Goal: Transaction & Acquisition: Purchase product/service

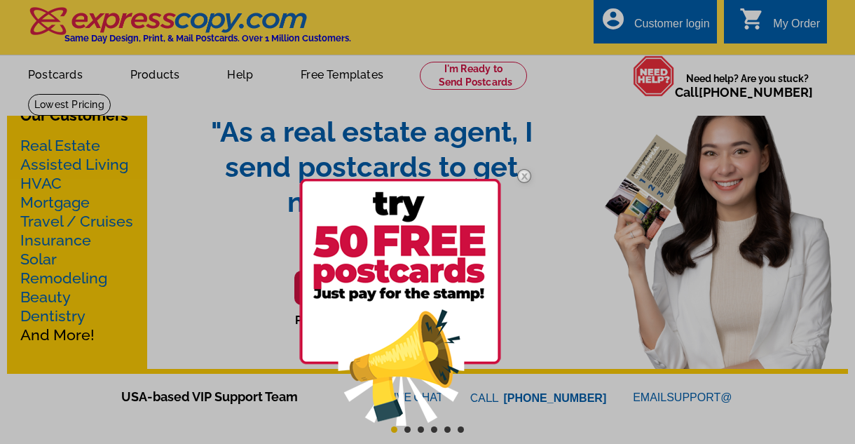
click at [522, 174] on img at bounding box center [524, 176] width 41 height 41
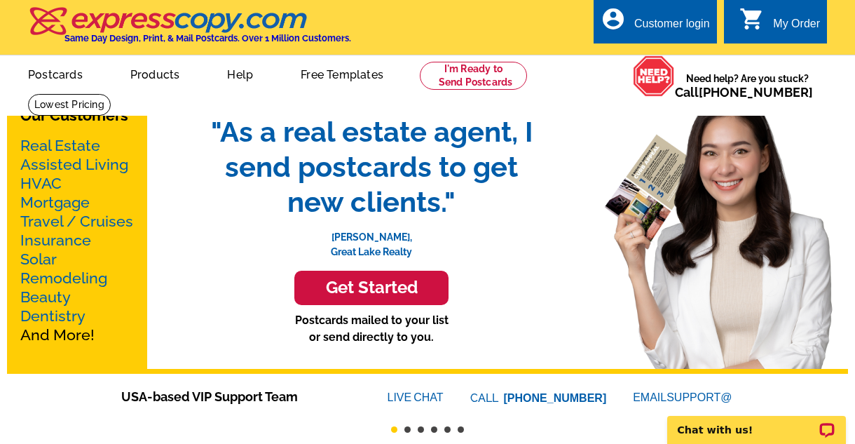
click at [364, 298] on h3 "Get Started" at bounding box center [371, 288] width 119 height 20
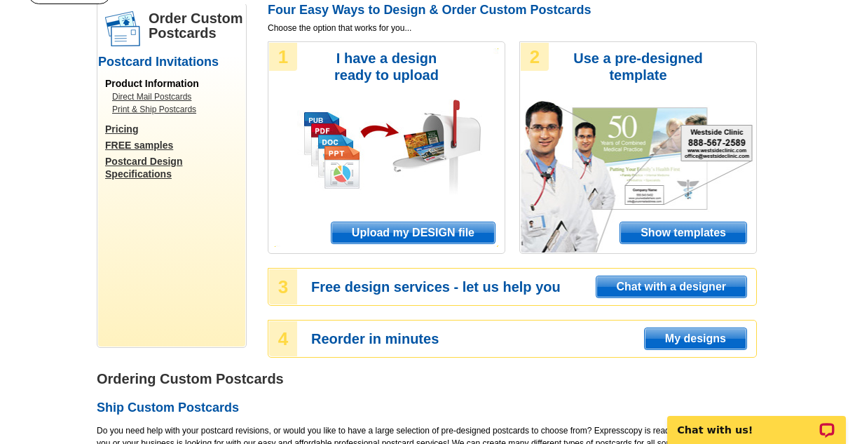
scroll to position [109, 0]
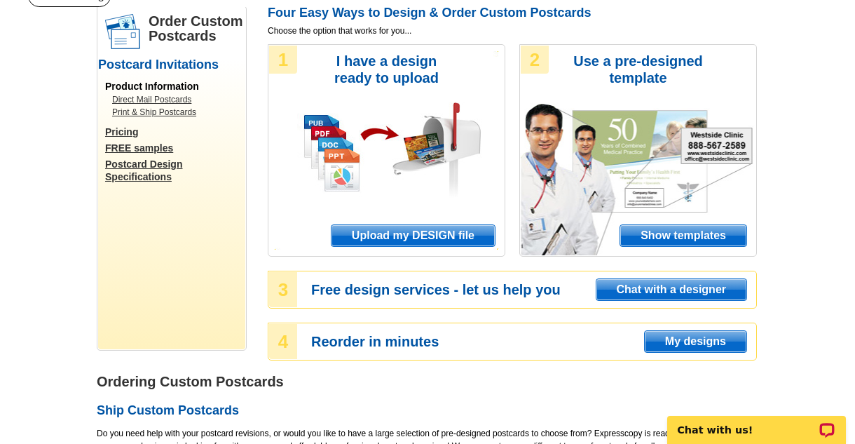
click at [454, 238] on span "Upload my DESIGN file" at bounding box center [413, 235] width 163 height 21
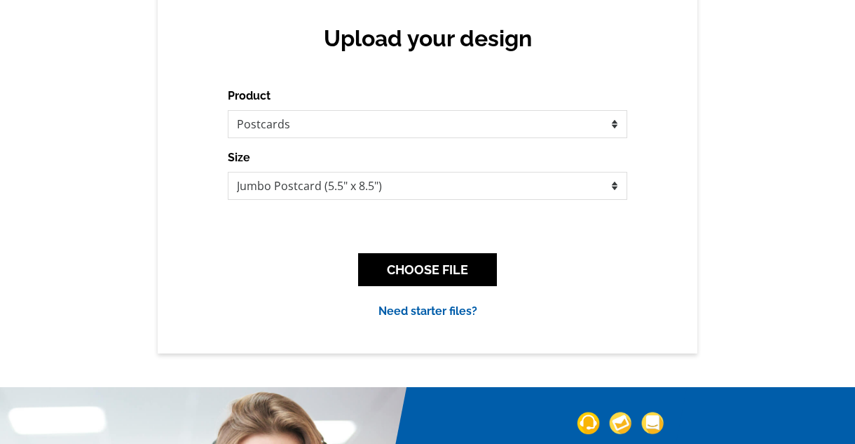
scroll to position [128, 0]
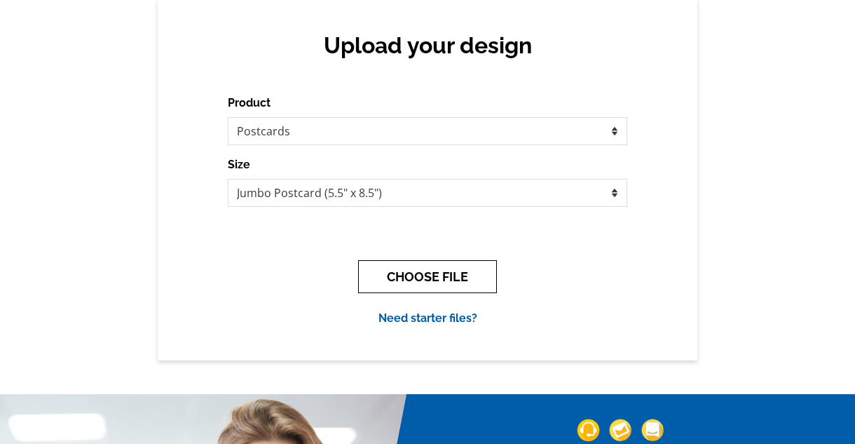
click at [459, 273] on button "CHOOSE FILE" at bounding box center [427, 276] width 139 height 33
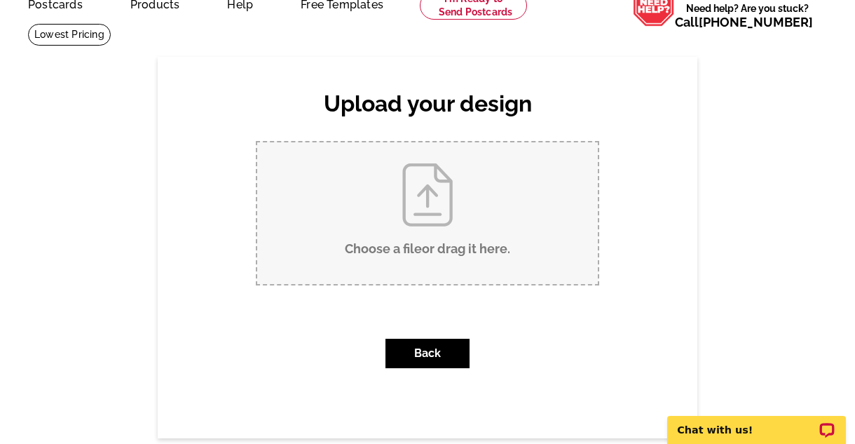
scroll to position [66, 0]
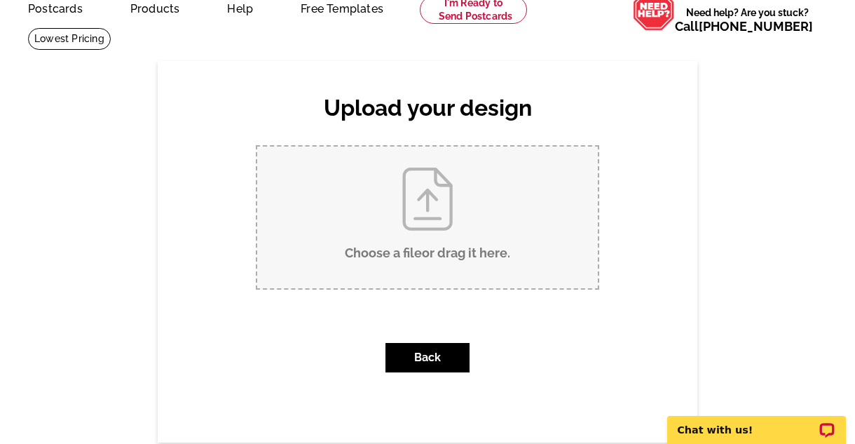
click at [438, 245] on input "Choose a file or drag it here ." at bounding box center [427, 218] width 341 height 142
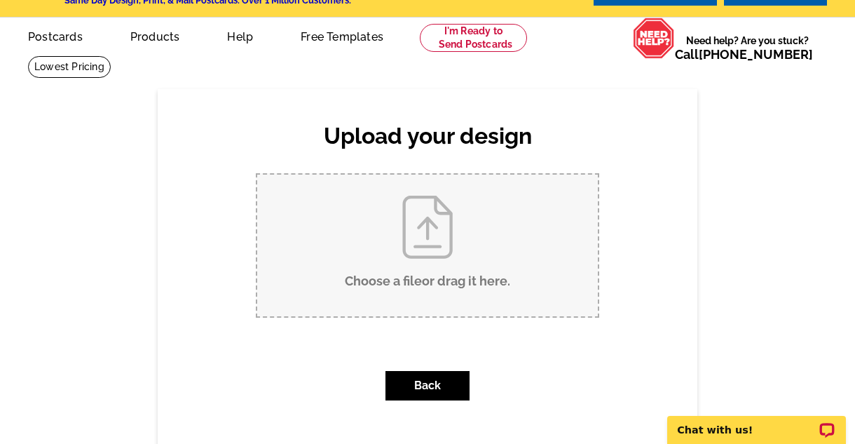
scroll to position [0, 0]
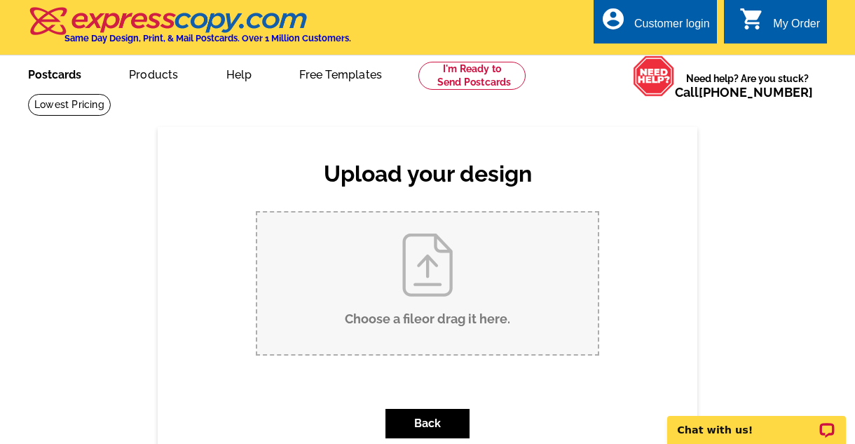
click at [76, 79] on link "Postcards" at bounding box center [55, 73] width 98 height 33
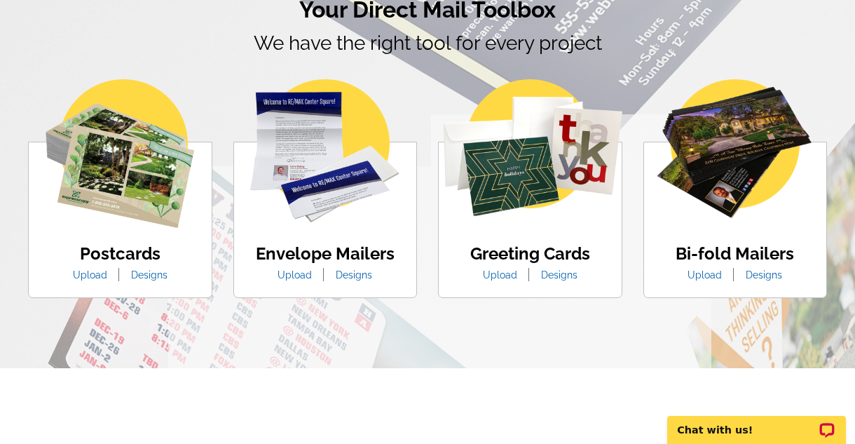
click at [156, 277] on link "Designs" at bounding box center [149, 274] width 57 height 11
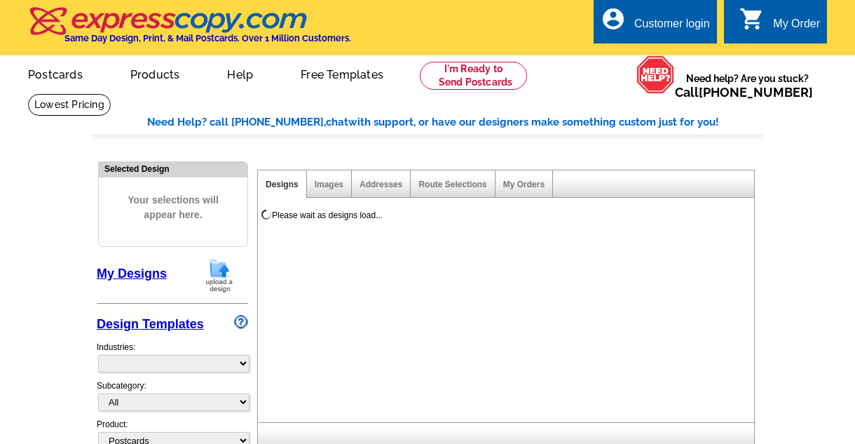
select select "1"
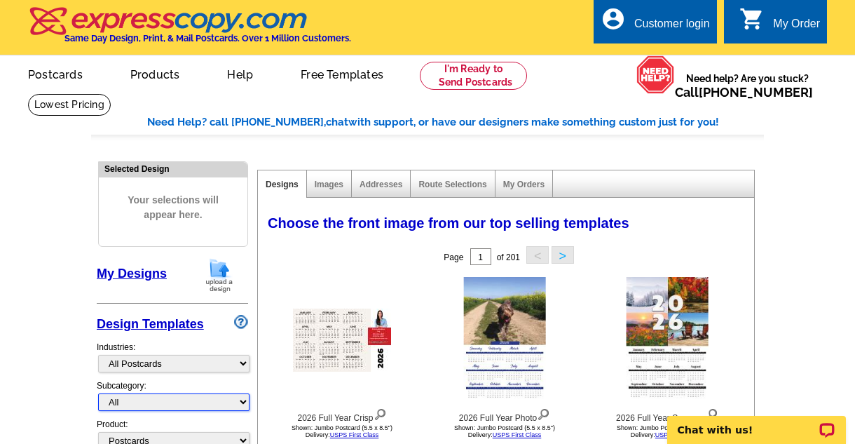
click at [246, 405] on select "All" at bounding box center [173, 402] width 151 height 18
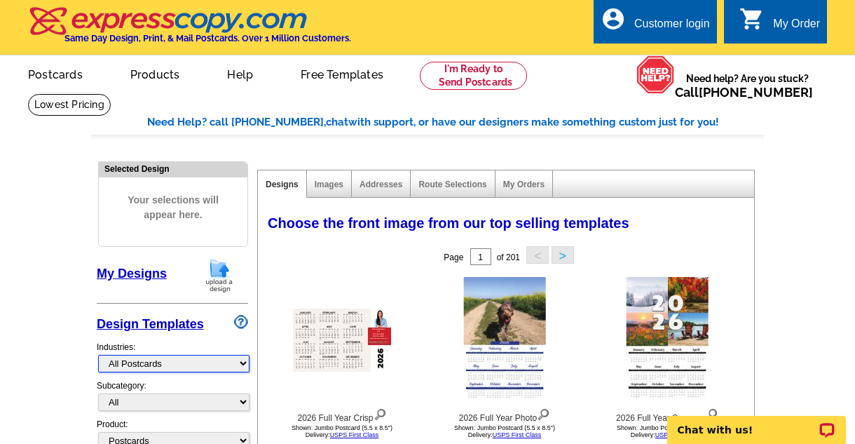
click at [245, 367] on select "What's New Real Estate Mortgage Insurance HVAC Dental Solar EDDM - NEW! Calenda…" at bounding box center [173, 364] width 151 height 18
select select "785"
click at [98, 355] on select "What's New Real Estate Mortgage Insurance HVAC Dental Solar EDDM - NEW! Calenda…" at bounding box center [173, 364] width 151 height 18
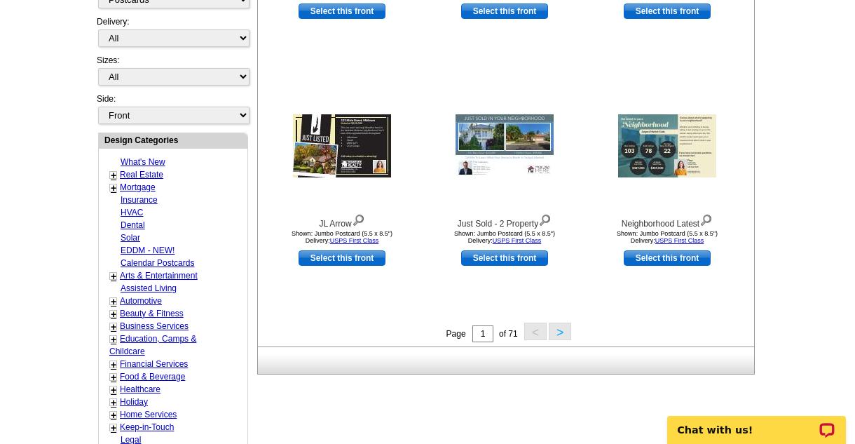
scroll to position [444, 0]
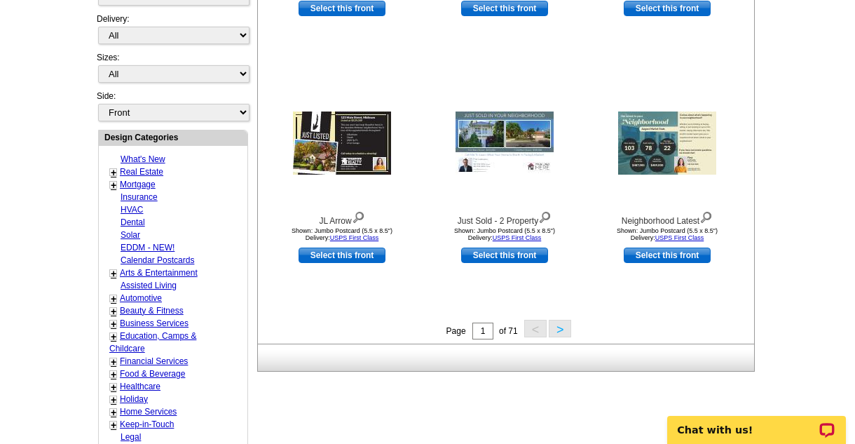
click at [562, 329] on button ">" at bounding box center [560, 329] width 22 height 18
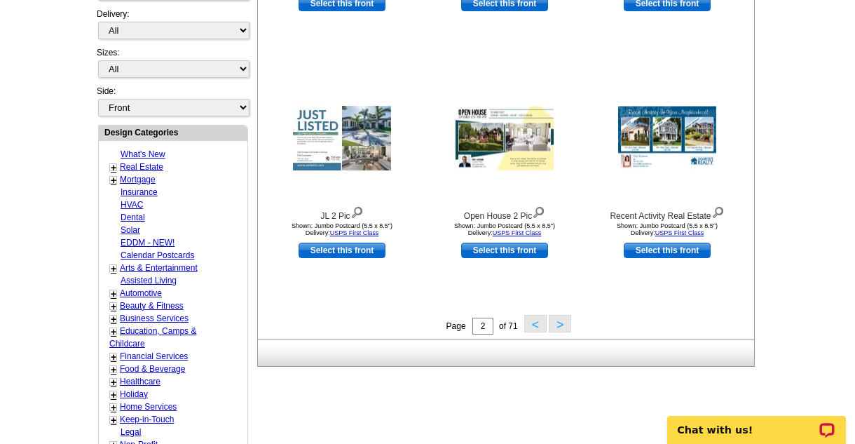
scroll to position [454, 0]
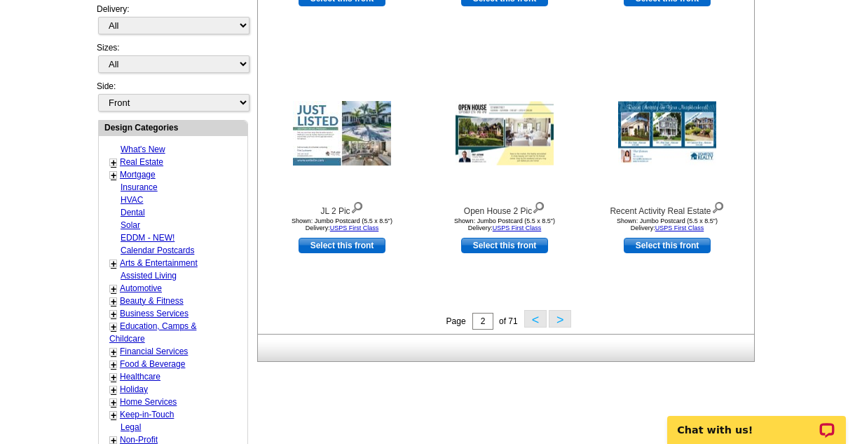
click at [559, 319] on button ">" at bounding box center [560, 319] width 22 height 18
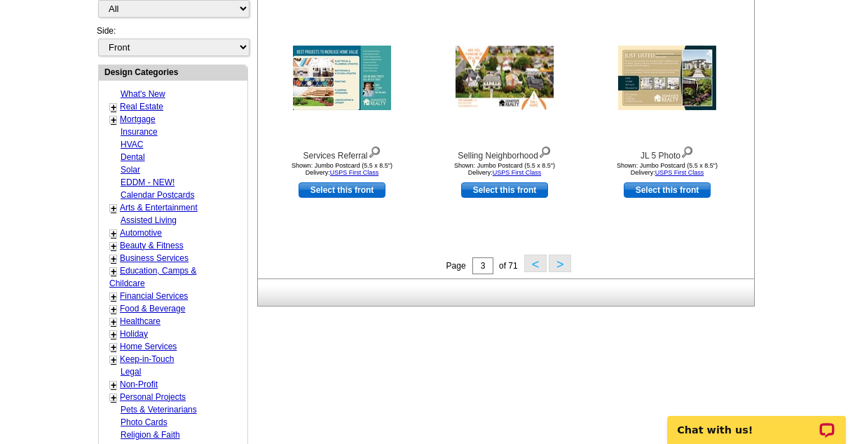
scroll to position [511, 0]
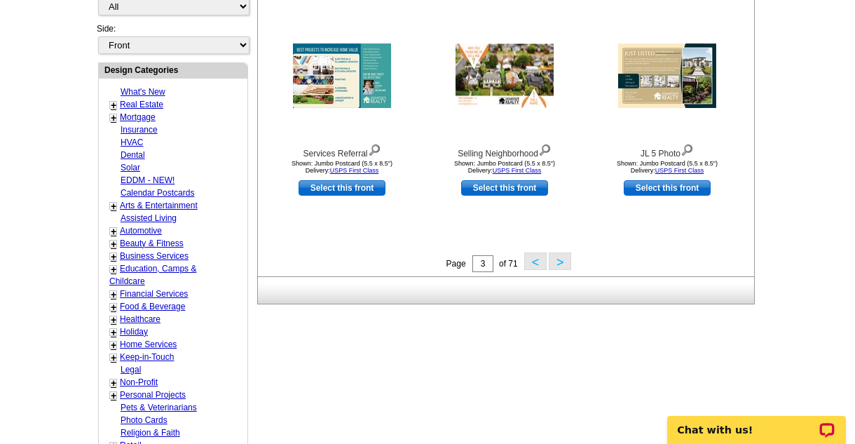
click at [565, 265] on button ">" at bounding box center [560, 261] width 22 height 18
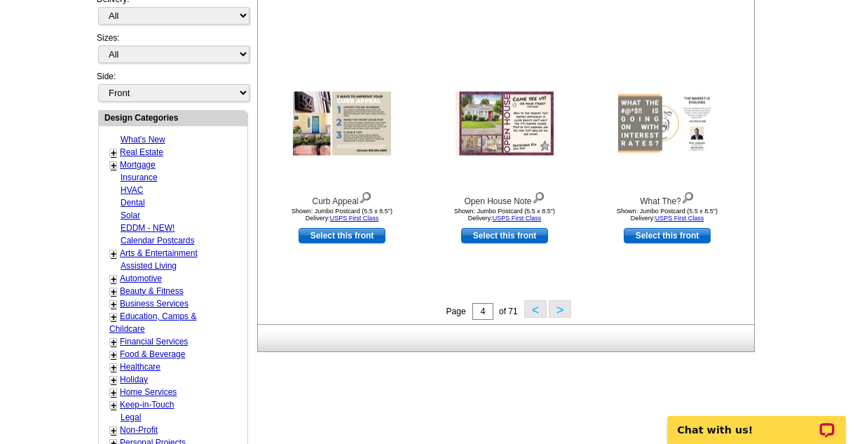
scroll to position [473, 0]
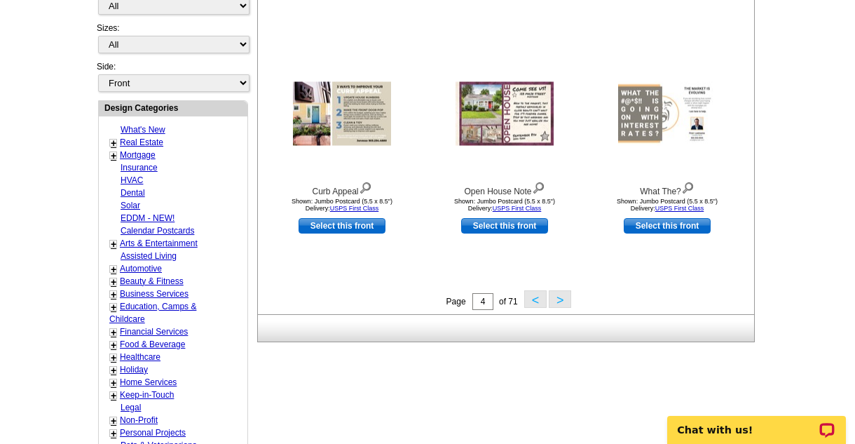
click at [561, 297] on button ">" at bounding box center [560, 299] width 22 height 18
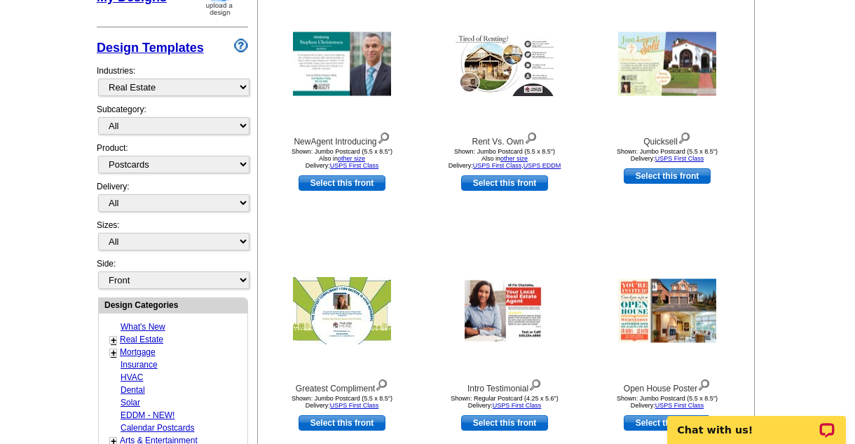
scroll to position [269, 0]
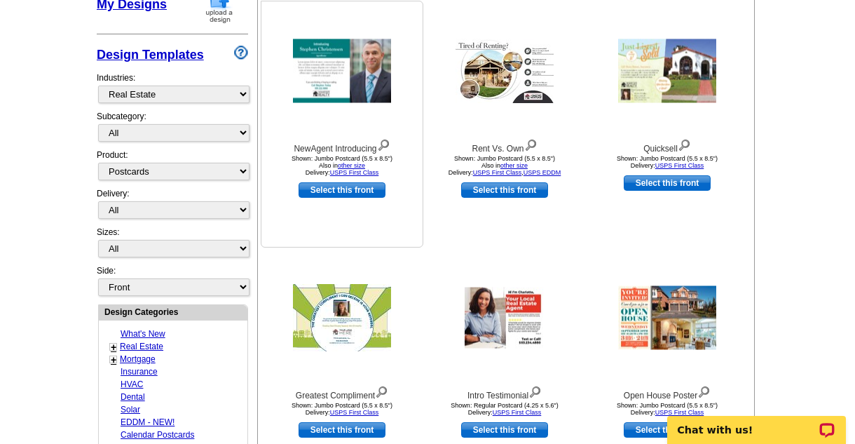
click at [318, 88] on img at bounding box center [342, 71] width 98 height 64
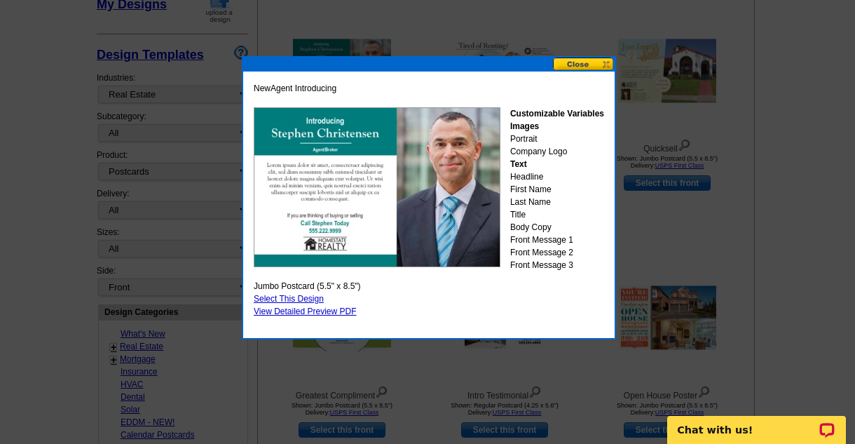
click at [306, 91] on span "NewAgent Introducing" at bounding box center [295, 88] width 83 height 13
click at [527, 137] on div "Customizable Variables Images Portrait Company Logo Text Headline First Name La…" at bounding box center [557, 189] width 94 height 164
click at [527, 150] on div "Customizable Variables Images Portrait Company Logo Text Headline First Name La…" at bounding box center [557, 189] width 94 height 164
click at [326, 312] on link "View Detailed Preview PDF" at bounding box center [305, 311] width 103 height 10
click at [286, 295] on link "Select This Design" at bounding box center [289, 299] width 70 height 10
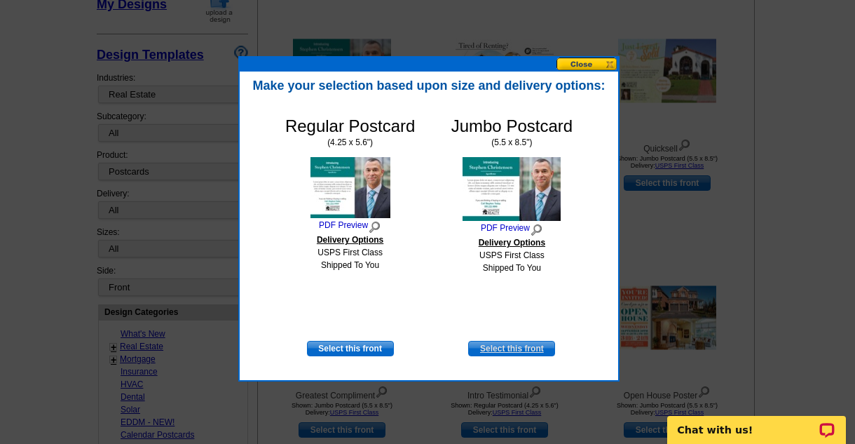
click at [489, 350] on link "Select this front" at bounding box center [511, 348] width 87 height 15
select select "2"
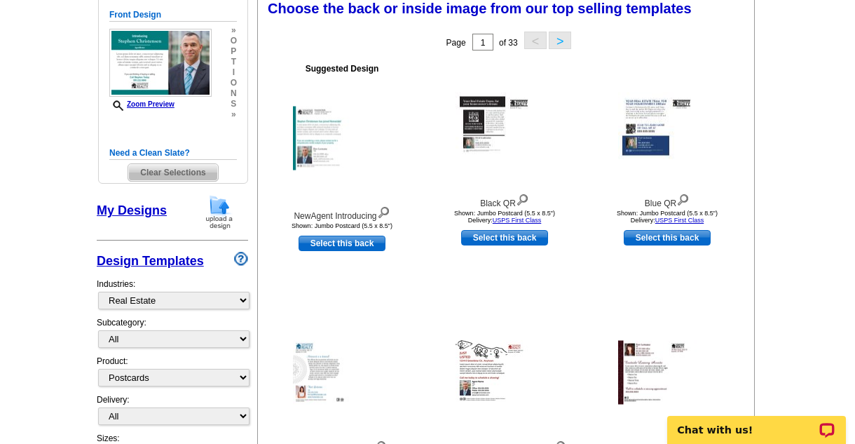
scroll to position [206, 0]
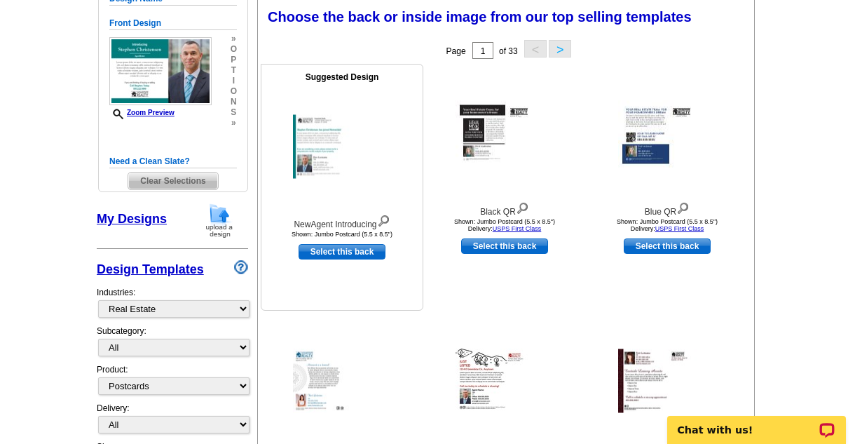
click at [360, 256] on link "Select this back" at bounding box center [342, 251] width 87 height 15
select select "front"
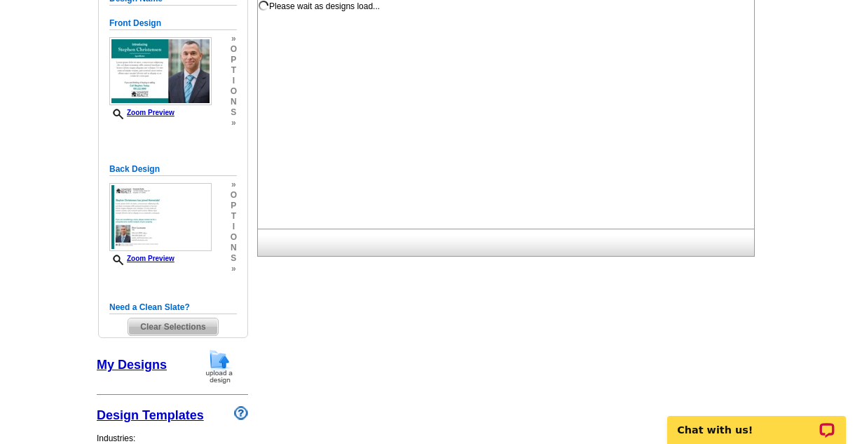
scroll to position [0, 0]
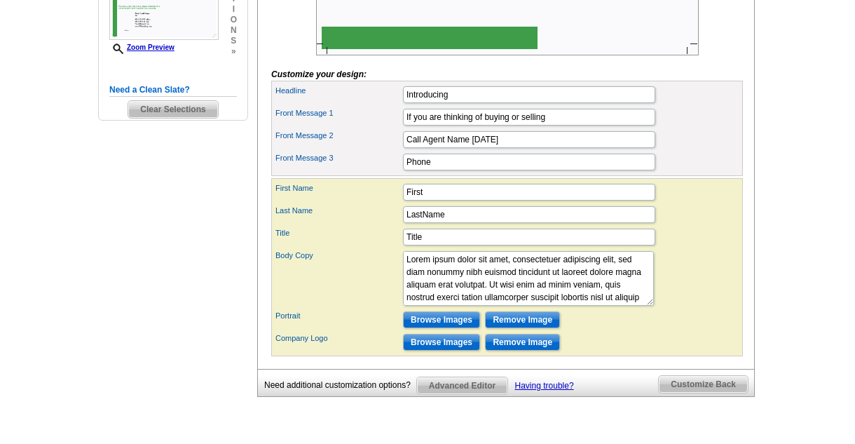
scroll to position [443, 0]
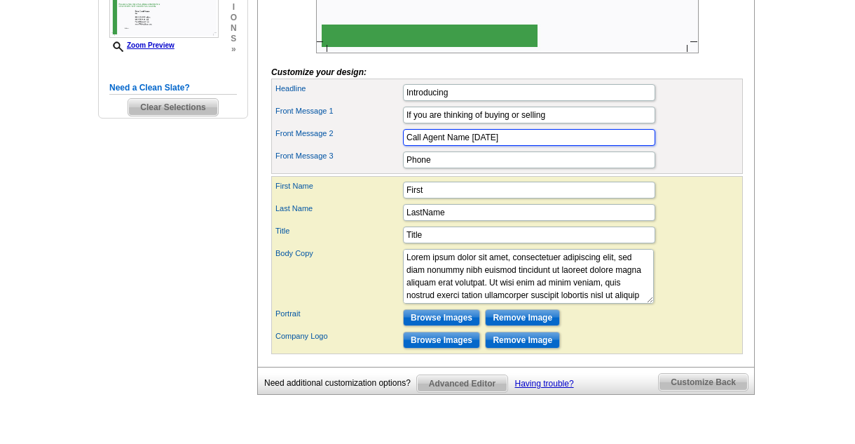
click at [515, 146] on input "Call Agent Name [DATE]" at bounding box center [529, 137] width 252 height 17
type input "Call [PERSON_NAME]"
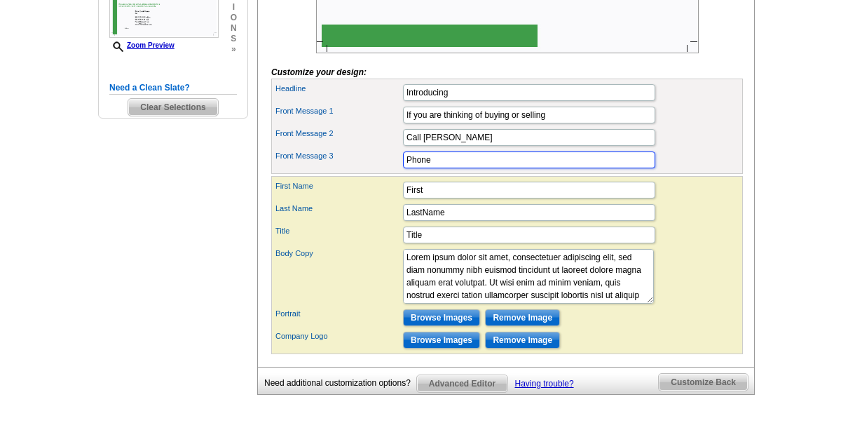
click at [501, 168] on input "Phone" at bounding box center [529, 159] width 252 height 17
type input "P"
type input "[PHONE_NUMBER]"
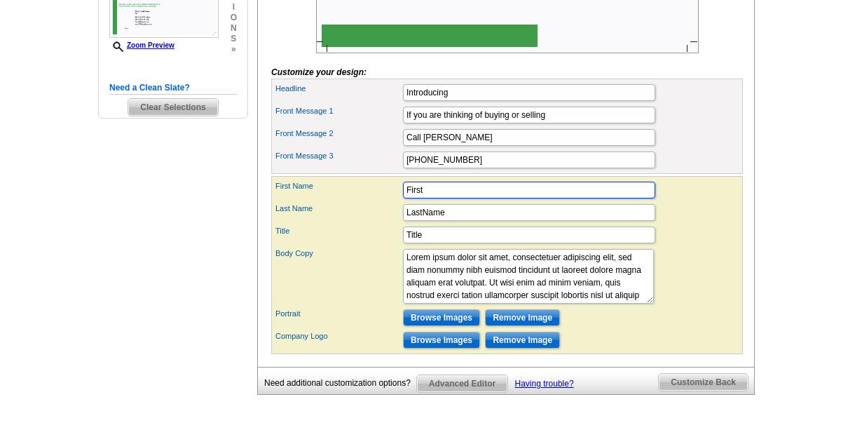
click at [459, 198] on input "First" at bounding box center [529, 190] width 252 height 17
type input "F"
type input "[PERSON_NAME]"
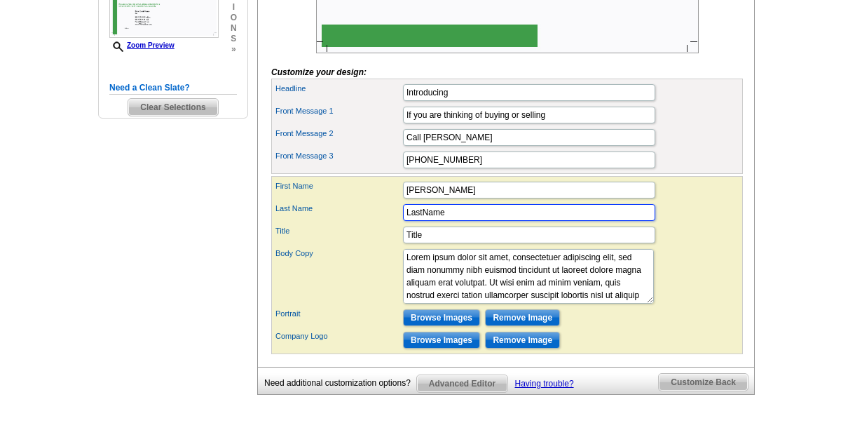
click at [461, 221] on input "LastName" at bounding box center [529, 212] width 252 height 17
type input "L"
type input "[PERSON_NAME]"
click at [445, 243] on input "Title" at bounding box center [529, 234] width 252 height 17
type input "T"
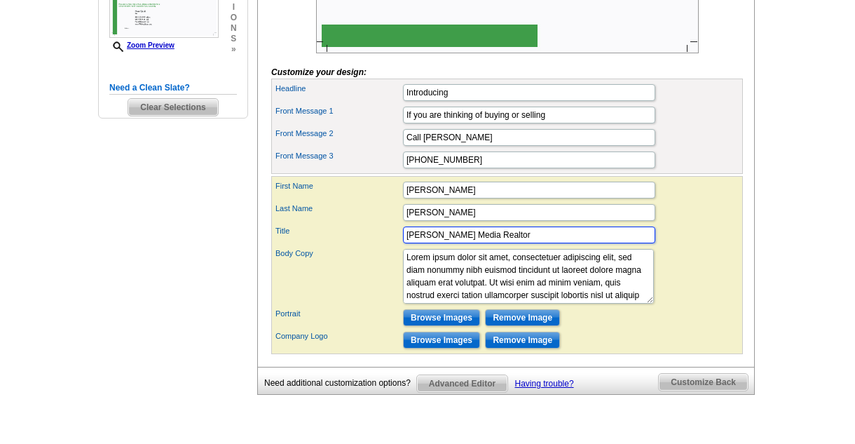
type input "[PERSON_NAME] Media Realtor"
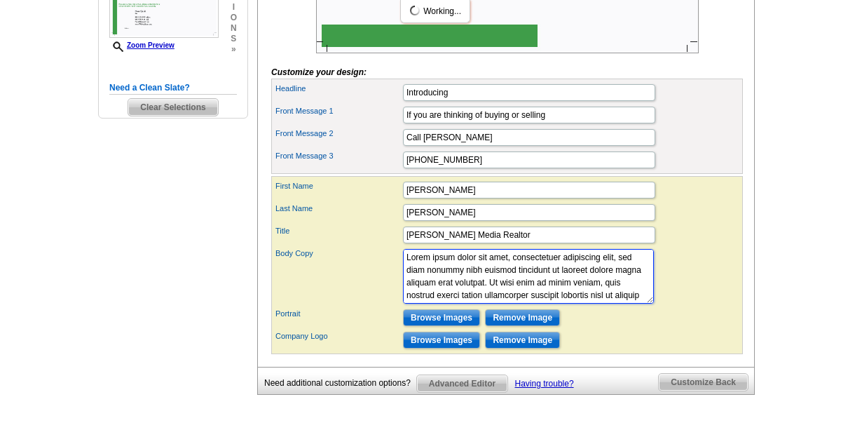
scroll to position [25, 0]
drag, startPoint x: 404, startPoint y: 282, endPoint x: 579, endPoint y: 321, distance: 178.7
click at [29, 219] on main "Need Help? call [PHONE_NUMBER], chat with support, or have our designers make s…" at bounding box center [427, 58] width 855 height 817
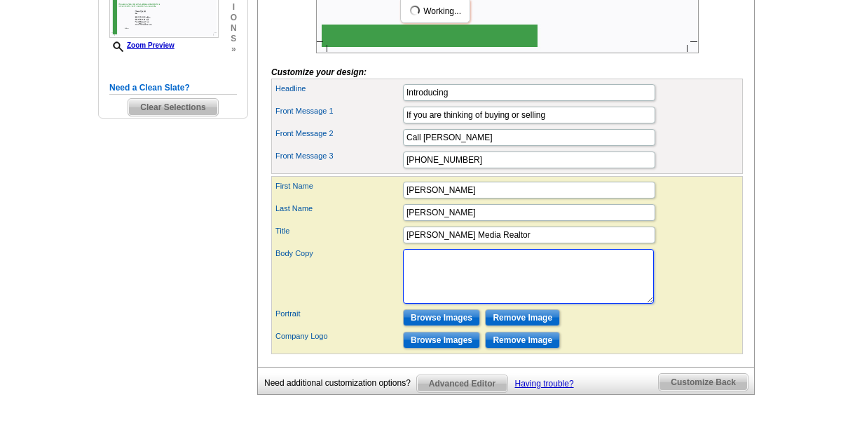
scroll to position [0, 0]
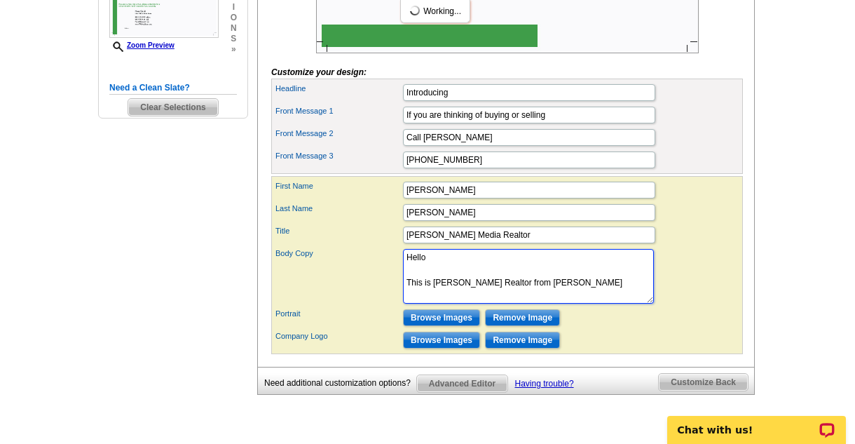
click at [593, 304] on textarea "Lorem ipsum dolor sit amet, consectetuer adipiscing elit, sed diam nonummy nibh…" at bounding box center [528, 276] width 251 height 55
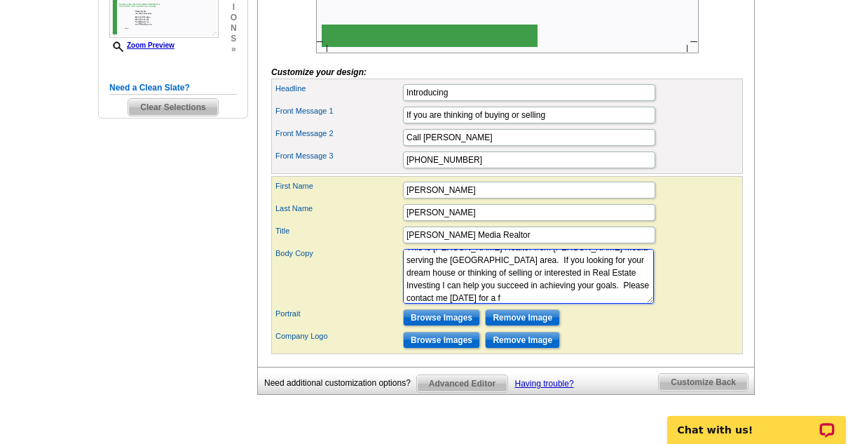
scroll to position [48, 0]
type textarea "Hello This is [PERSON_NAME] Realtor from [PERSON_NAME] Media serving the [GEOGR…"
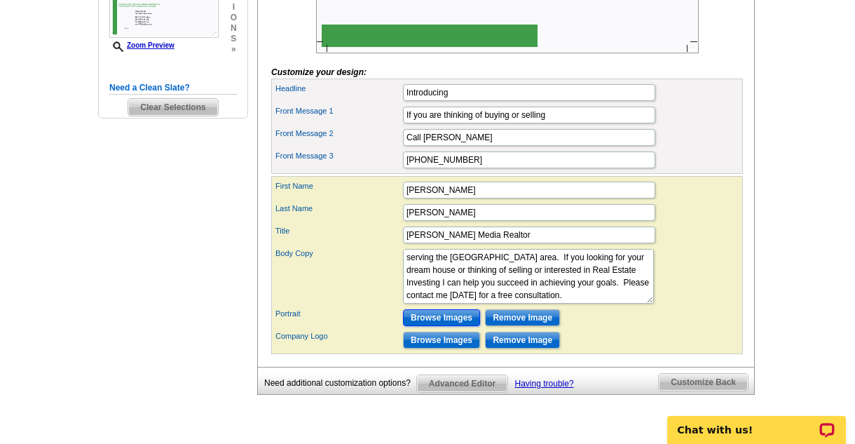
click at [458, 326] on input "Browse Images" at bounding box center [441, 317] width 77 height 17
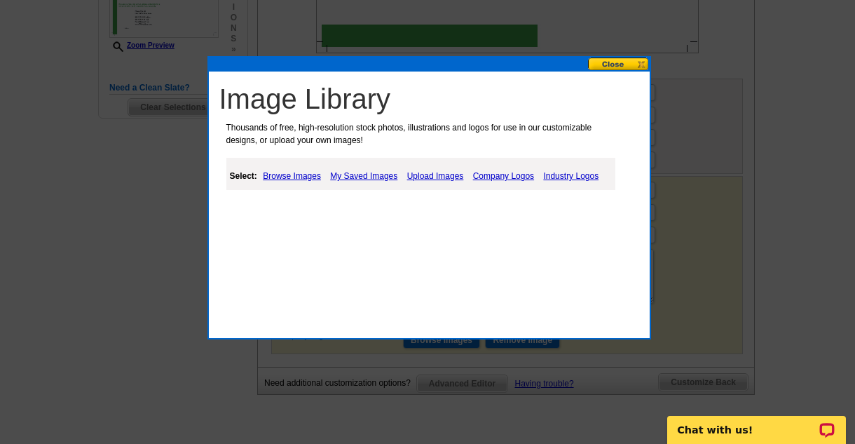
click at [310, 175] on link "Browse Images" at bounding box center [291, 176] width 65 height 17
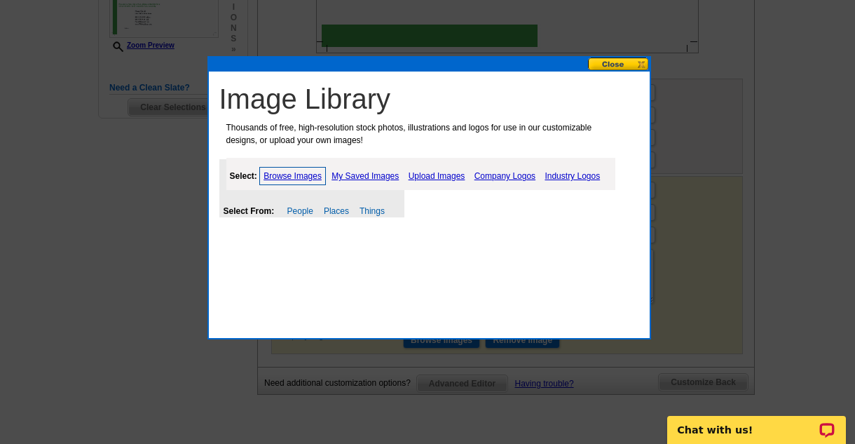
click at [451, 172] on link "Upload Images" at bounding box center [437, 176] width 64 height 17
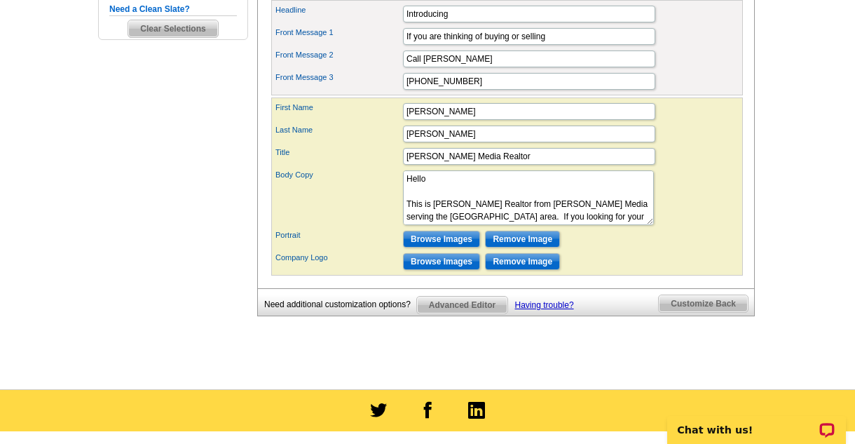
scroll to position [519, 0]
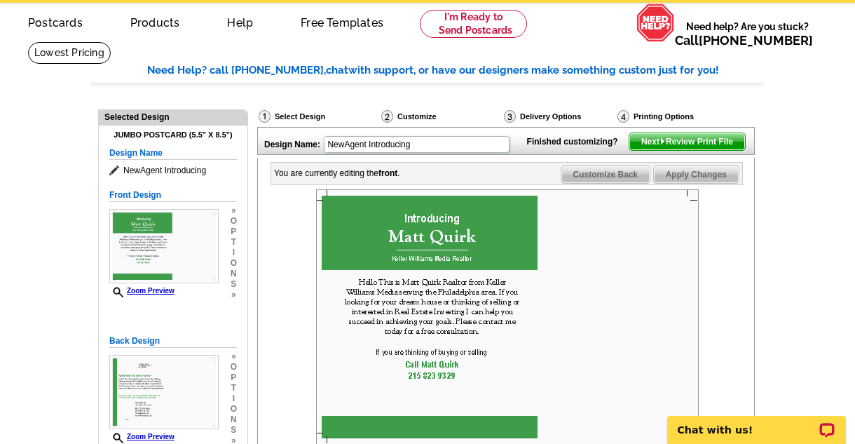
scroll to position [0, 0]
